Goal: Transaction & Acquisition: Purchase product/service

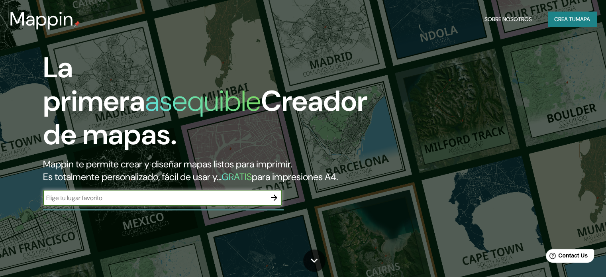
click at [174, 202] on input "text" at bounding box center [154, 197] width 223 height 9
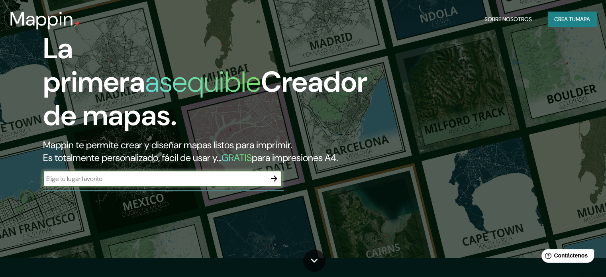
scroll to position [19, 0]
click at [276, 183] on icon "button" at bounding box center [274, 179] width 10 height 10
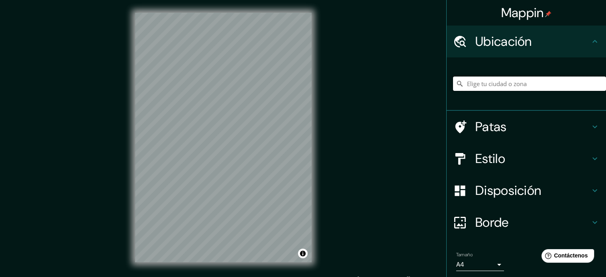
click at [506, 79] on input "Elige tu ciudad o zona" at bounding box center [529, 83] width 153 height 14
type input "Tuxtla [PERSON_NAME], [GEOGRAPHIC_DATA], [GEOGRAPHIC_DATA]"
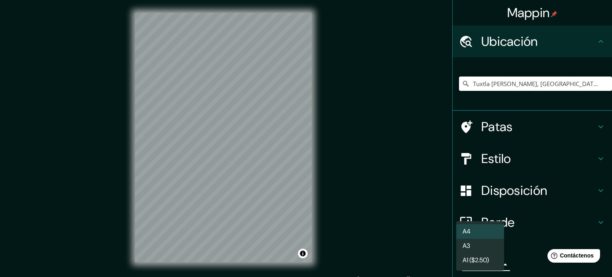
click at [479, 266] on body "Mappin Ubicación [GEOGRAPHIC_DATA][PERSON_NAME], [GEOGRAPHIC_DATA], [GEOGRAPHIC…" at bounding box center [306, 138] width 612 height 277
click at [491, 243] on li "A3" at bounding box center [480, 246] width 48 height 15
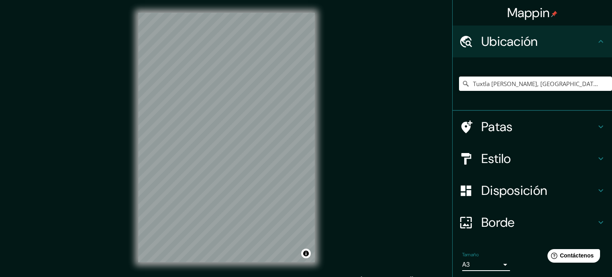
click at [485, 264] on body "Mappin Ubicación [GEOGRAPHIC_DATA][PERSON_NAME], [GEOGRAPHIC_DATA], [GEOGRAPHIC…" at bounding box center [306, 138] width 612 height 277
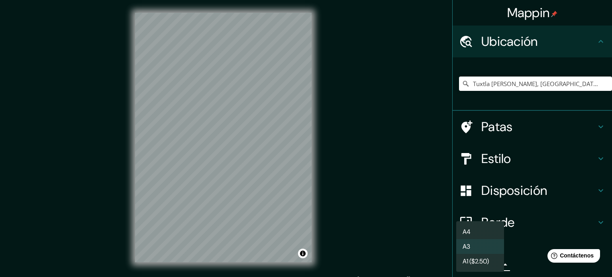
click at [480, 234] on li "A4" at bounding box center [480, 231] width 48 height 15
type input "single"
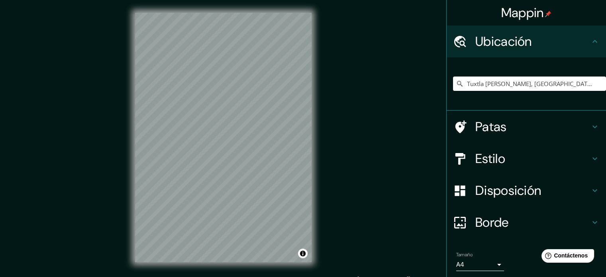
click at [591, 157] on icon at bounding box center [595, 159] width 10 height 10
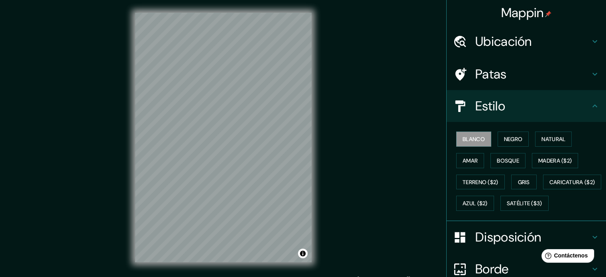
click at [508, 148] on div "Blanco Negro Natural Amar Bosque Madera ($2) Terreno ($2) Gris Caricatura ($2) …" at bounding box center [529, 171] width 153 height 86
click at [504, 140] on font "Negro" at bounding box center [513, 138] width 19 height 7
click at [473, 137] on font "Blanco" at bounding box center [473, 138] width 22 height 7
click at [553, 140] on font "Natural" at bounding box center [553, 138] width 24 height 7
click at [462, 141] on font "Blanco" at bounding box center [473, 138] width 22 height 7
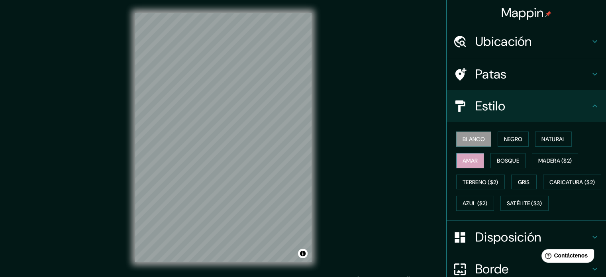
click at [462, 157] on font "Amar" at bounding box center [469, 160] width 15 height 7
click at [472, 143] on font "Blanco" at bounding box center [473, 139] width 22 height 10
click at [587, 68] on div "Patas" at bounding box center [525, 74] width 159 height 32
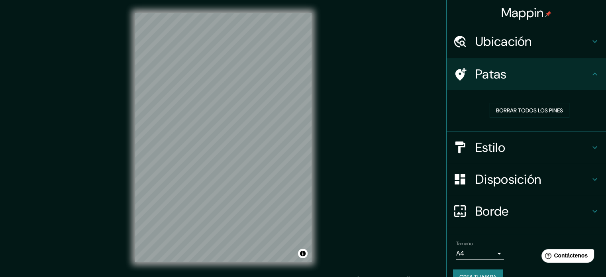
click at [587, 68] on div "Patas" at bounding box center [525, 74] width 159 height 32
click at [590, 73] on icon at bounding box center [595, 74] width 10 height 10
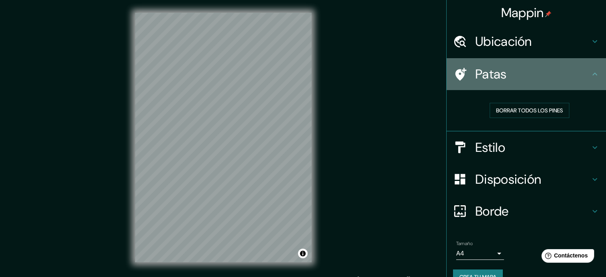
click at [590, 75] on icon at bounding box center [595, 74] width 10 height 10
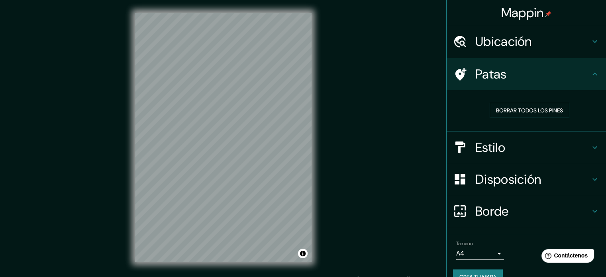
click at [590, 180] on icon at bounding box center [595, 179] width 10 height 10
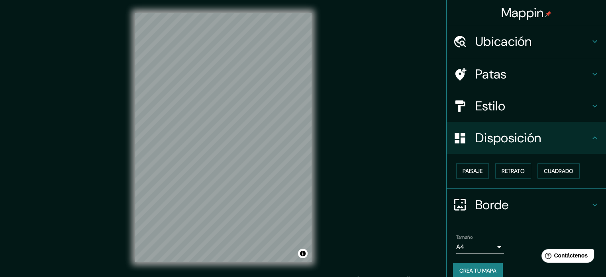
click at [590, 138] on icon at bounding box center [595, 138] width 10 height 10
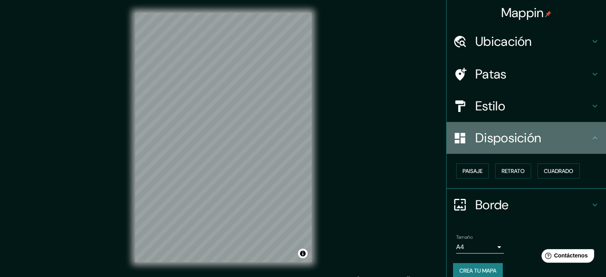
click at [590, 137] on icon at bounding box center [595, 138] width 10 height 10
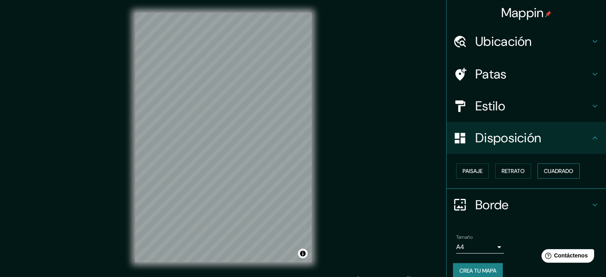
click at [557, 166] on font "Cuadrado" at bounding box center [558, 171] width 29 height 10
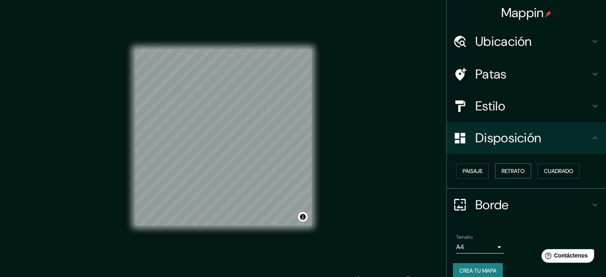
click at [511, 173] on font "Retrato" at bounding box center [512, 170] width 23 height 7
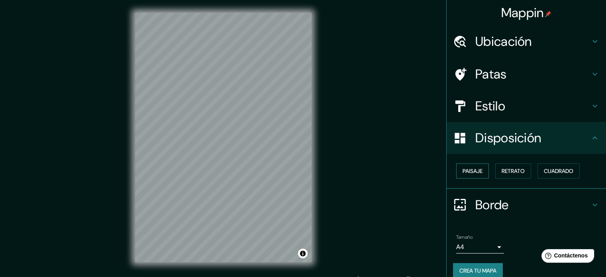
click at [474, 170] on font "Paisaje" at bounding box center [472, 170] width 20 height 7
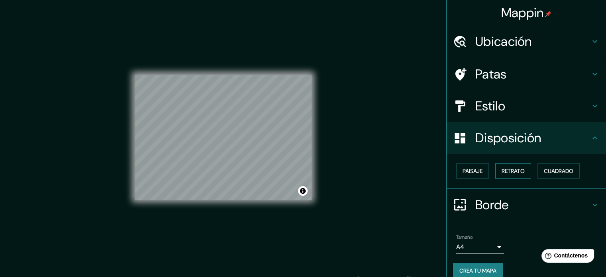
click at [513, 171] on font "Retrato" at bounding box center [512, 170] width 23 height 7
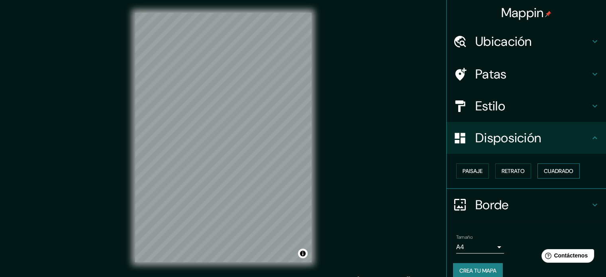
click at [549, 171] on font "Cuadrado" at bounding box center [558, 170] width 29 height 7
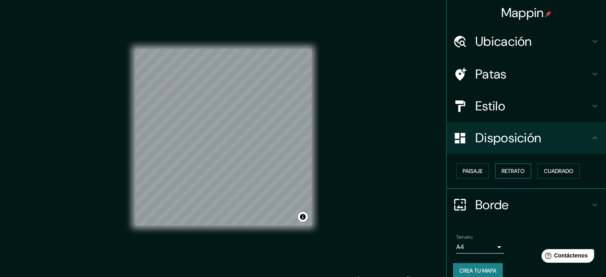
click at [510, 170] on font "Retrato" at bounding box center [512, 170] width 23 height 7
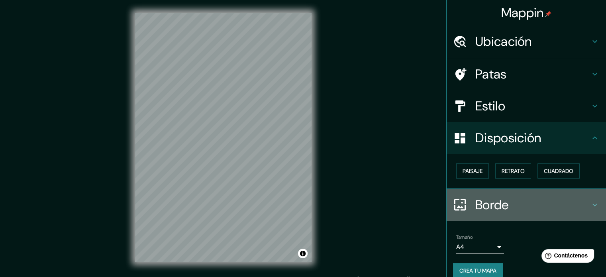
click at [590, 201] on icon at bounding box center [595, 205] width 10 height 10
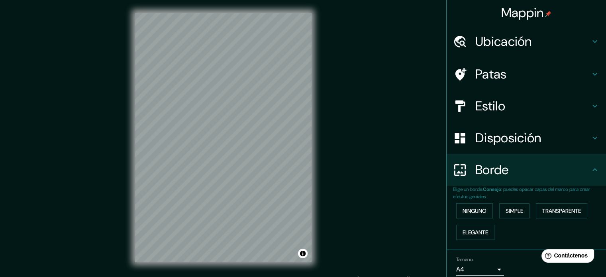
click at [592, 170] on icon at bounding box center [594, 169] width 5 height 3
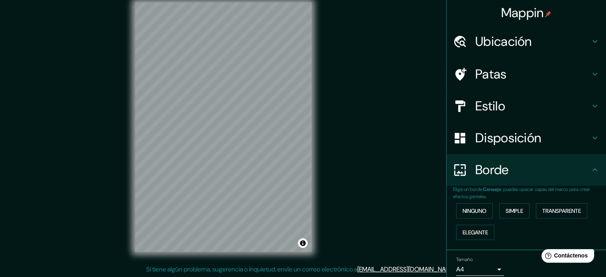
scroll to position [32, 0]
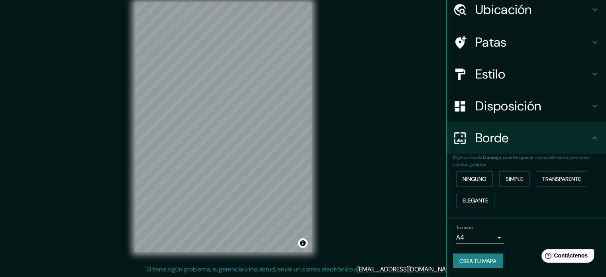
click at [484, 260] on font "Crea tu mapa" at bounding box center [477, 260] width 37 height 7
